Goal: Information Seeking & Learning: Get advice/opinions

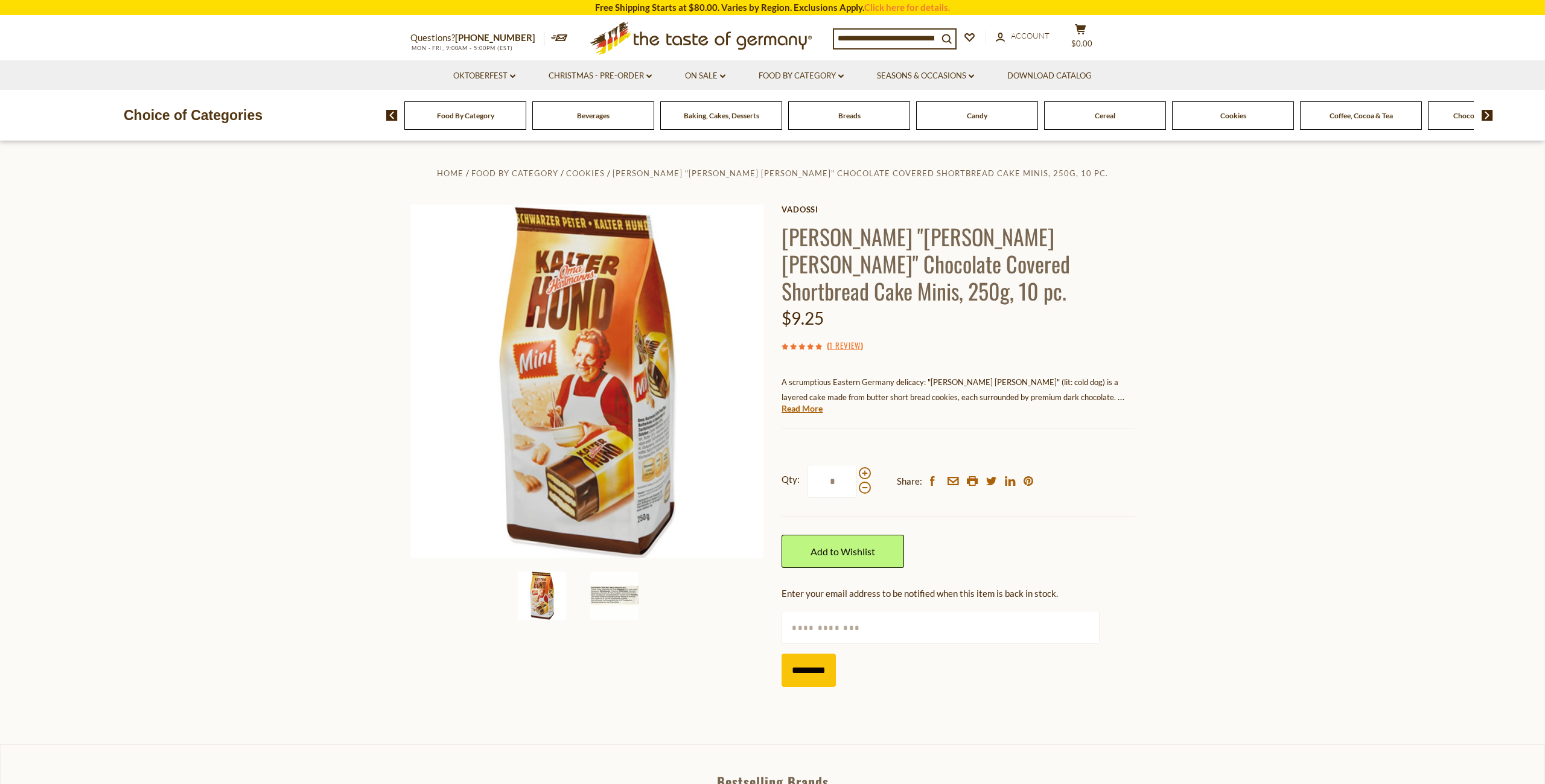
click at [833, 338] on div "( 1 Review )" at bounding box center [958, 345] width 353 height 15
click at [837, 339] on link "1 Review" at bounding box center [845, 346] width 32 height 13
click at [845, 339] on link "1 Review" at bounding box center [845, 346] width 32 height 13
